Goal: Navigation & Orientation: Find specific page/section

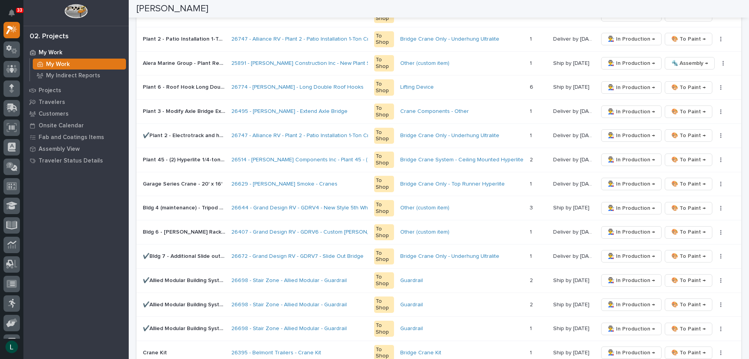
scroll to position [26, 0]
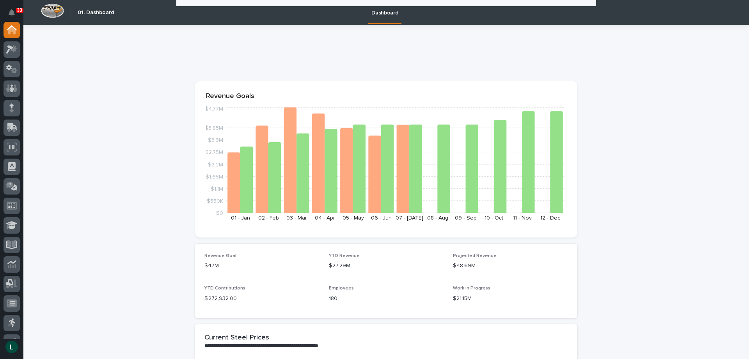
scroll to position [1288, 0]
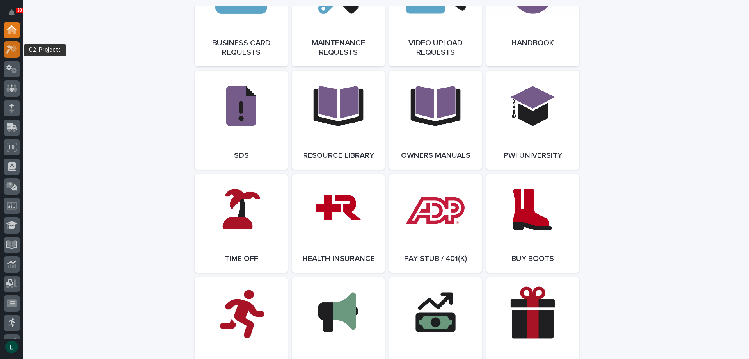
click at [12, 47] on icon at bounding box center [9, 49] width 7 height 9
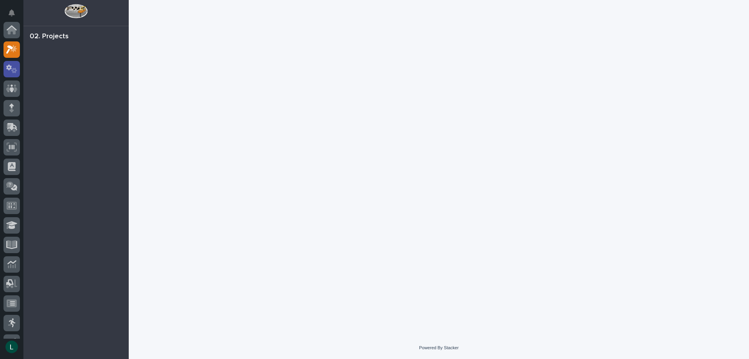
scroll to position [20, 0]
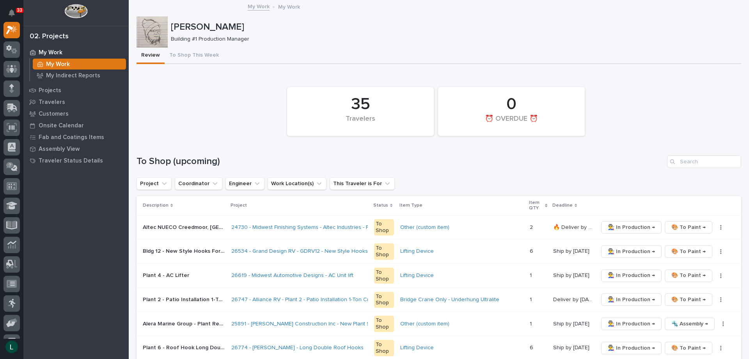
scroll to position [39, 0]
